Goal: Information Seeking & Learning: Learn about a topic

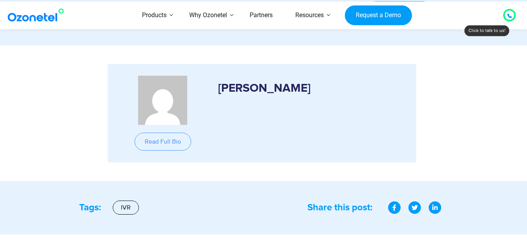
scroll to position [1073, 0]
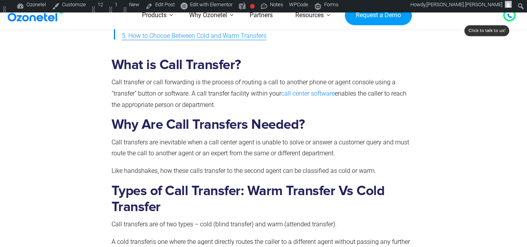
scroll to position [641, 0]
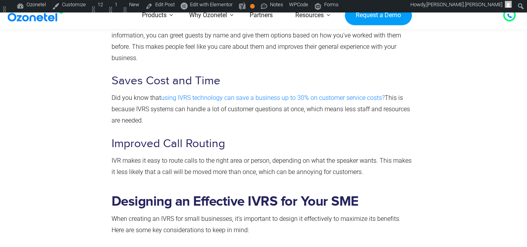
scroll to position [857, 0]
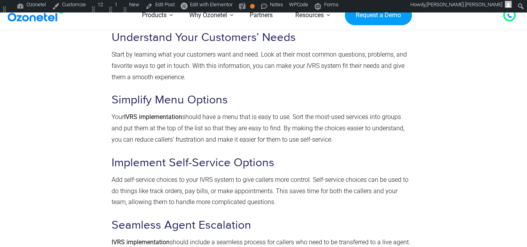
click at [447, 133] on div at bounding box center [460, 171] width 88 height 399
